Goal: Task Accomplishment & Management: Manage account settings

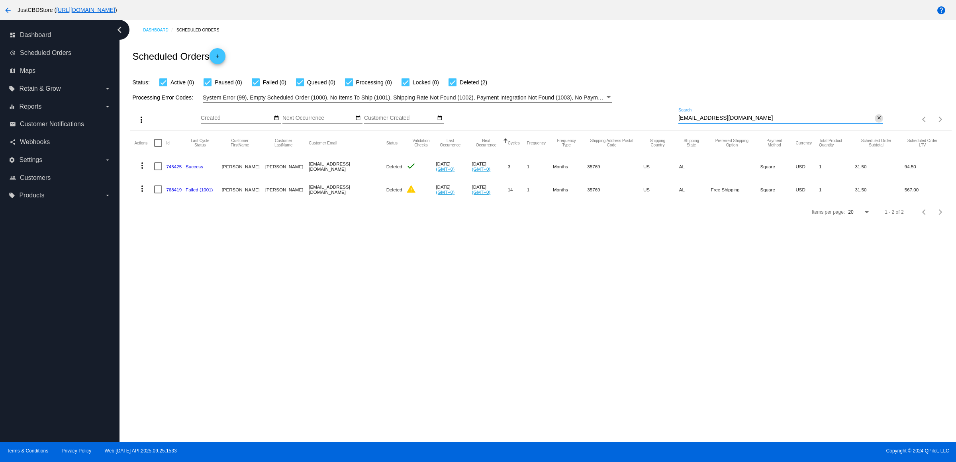
click at [876, 121] on mat-icon "close" at bounding box center [879, 118] width 6 height 6
click at [875, 126] on mat-icon "search" at bounding box center [879, 120] width 10 height 12
type input "[EMAIL_ADDRESS][DOMAIN_NAME]"
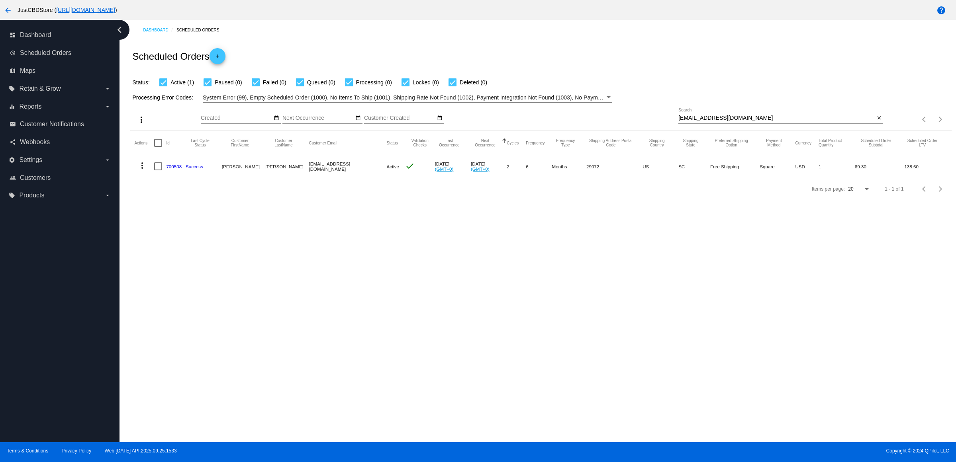
click at [176, 169] on link "700508" at bounding box center [174, 166] width 16 height 5
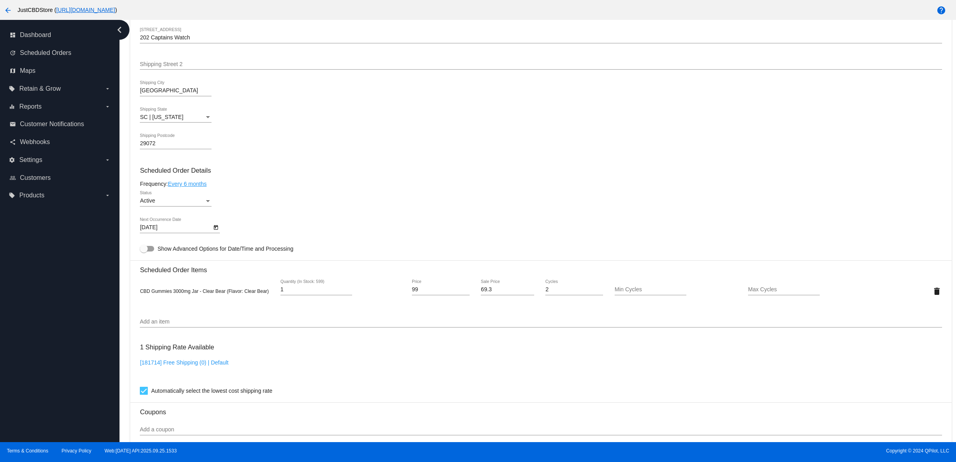
scroll to position [398, 0]
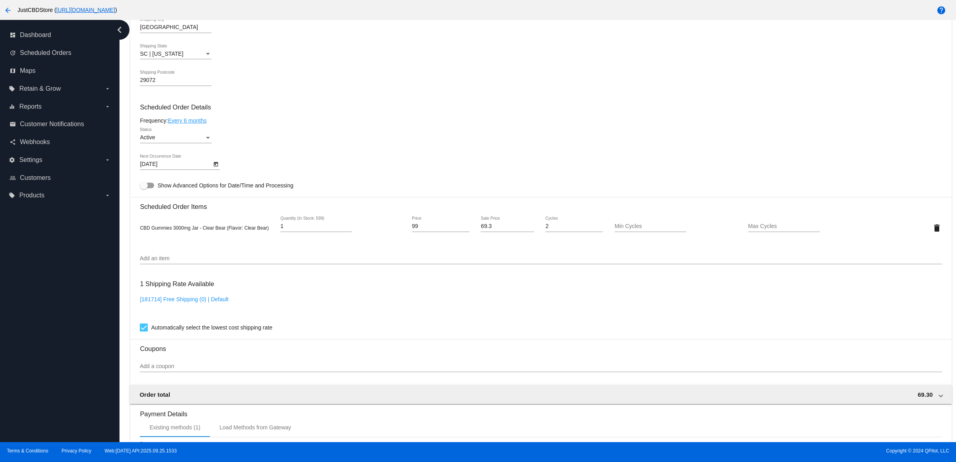
click at [217, 169] on icon "Open calendar" at bounding box center [216, 165] width 6 height 10
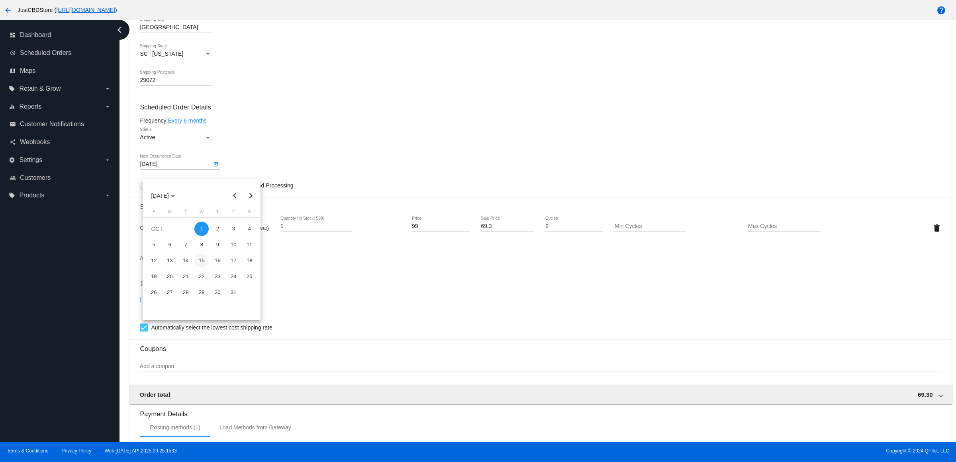
click at [202, 260] on div "15" at bounding box center [201, 261] width 14 height 14
type input "[DATE]"
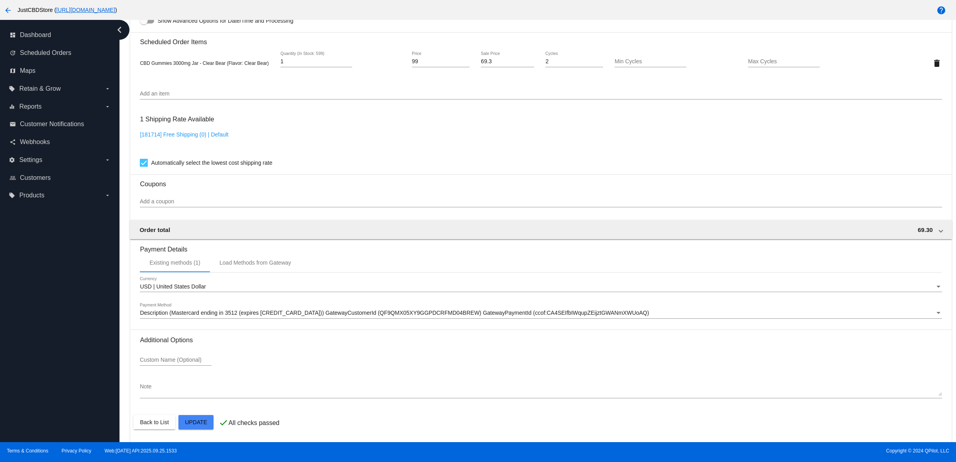
click at [207, 417] on mat-card "Customer 3578616: [PERSON_NAME] [EMAIL_ADDRESS][DOMAIN_NAME] Customer Shipping …" at bounding box center [540, 44] width 821 height 797
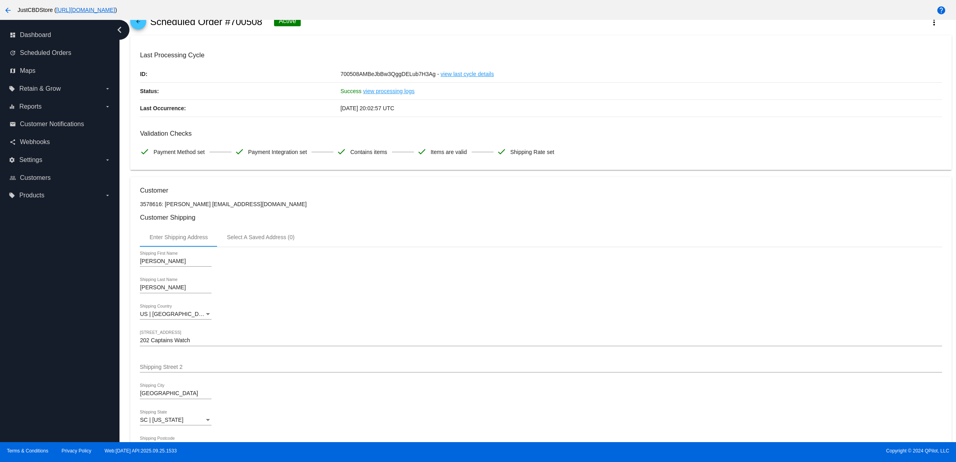
scroll to position [0, 0]
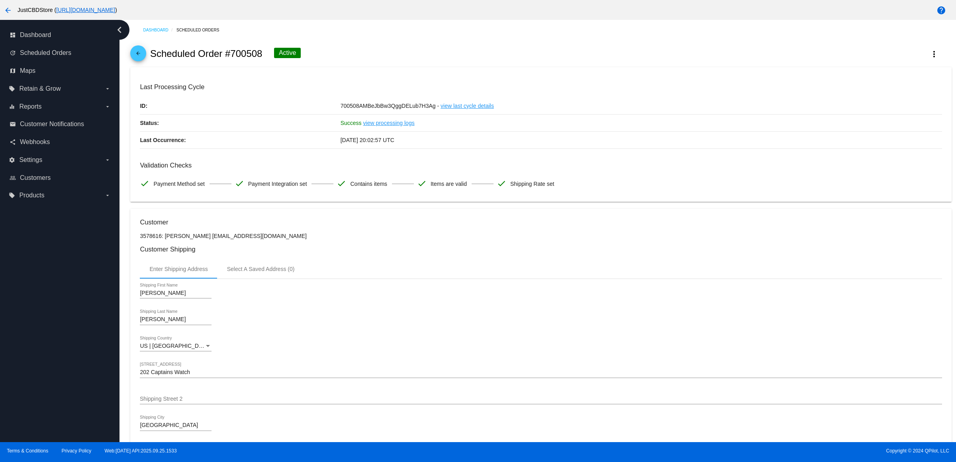
click at [139, 56] on mat-icon "arrow_back" at bounding box center [138, 56] width 10 height 10
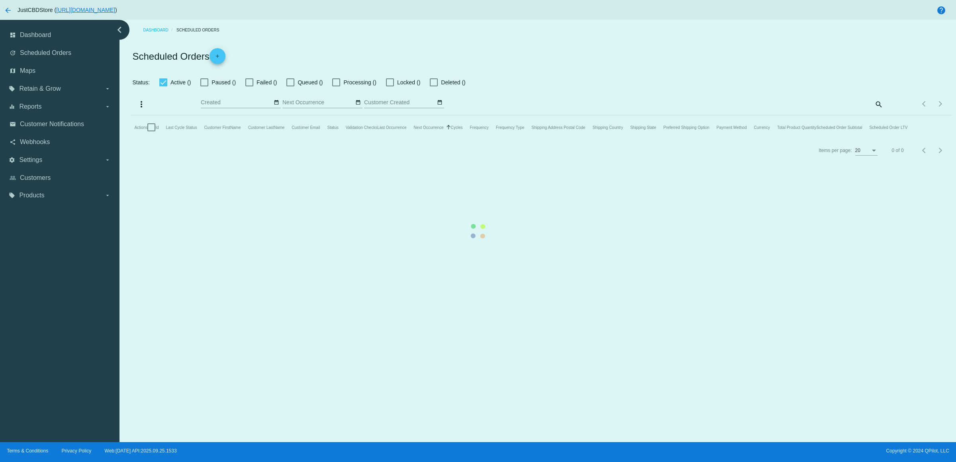
checkbox input "true"
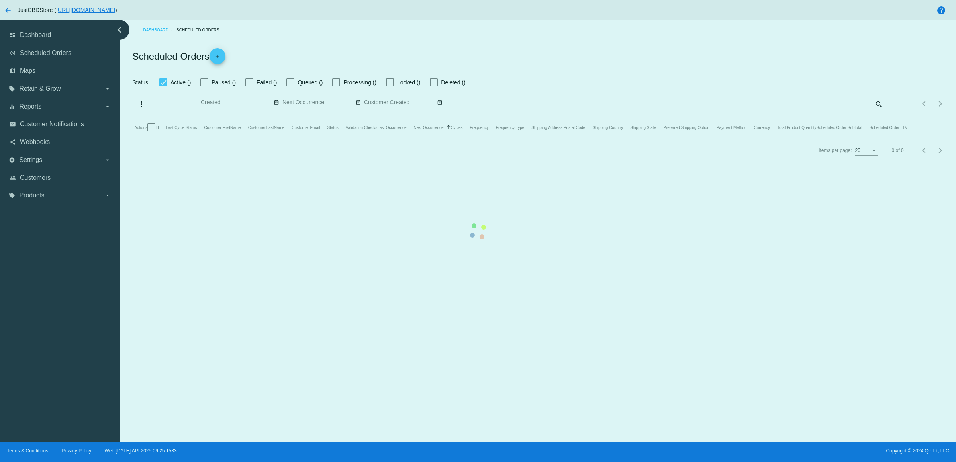
checkbox input "true"
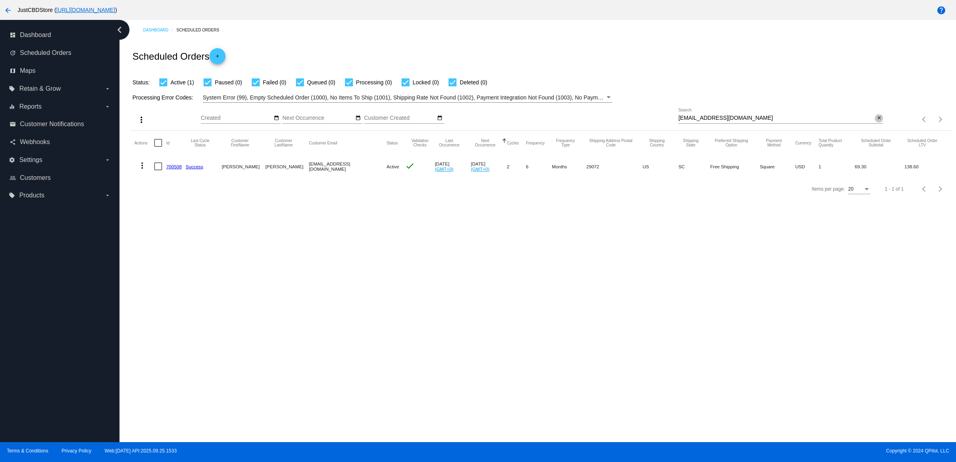
click at [877, 121] on mat-icon "close" at bounding box center [879, 118] width 6 height 6
click at [877, 121] on input "Search" at bounding box center [780, 118] width 205 height 6
paste input "[EMAIL_ADDRESS][DOMAIN_NAME]"
type input "[EMAIL_ADDRESS][DOMAIN_NAME]"
click at [147, 194] on mat-icon "more_vert" at bounding box center [142, 189] width 10 height 10
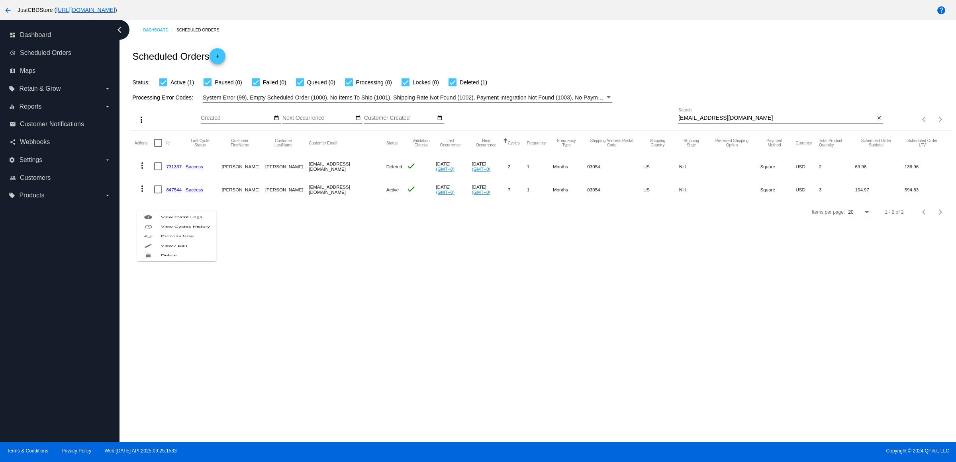
click at [186, 262] on div "info View Event Logs history View Cycles History cached Process Now edit View /…" at bounding box center [176, 236] width 79 height 51
click at [180, 297] on div "Dashboard Scheduled Orders Scheduled Orders add Status: Active (1) Paused (0) F…" at bounding box center [538, 231] width 837 height 423
click at [146, 194] on mat-icon "more_vert" at bounding box center [142, 189] width 10 height 10
click at [194, 305] on button "delete Delete" at bounding box center [176, 299] width 79 height 19
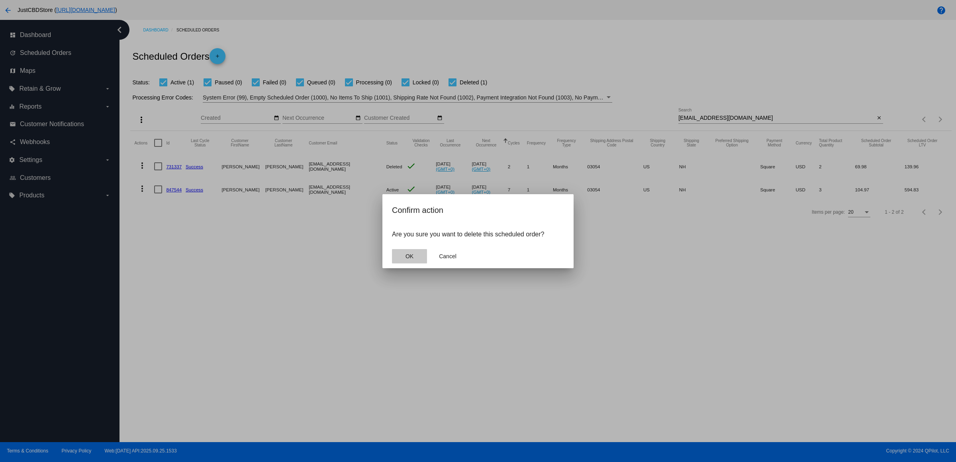
click at [404, 264] on button "OK" at bounding box center [409, 256] width 35 height 14
